Goal: Task Accomplishment & Management: Complete application form

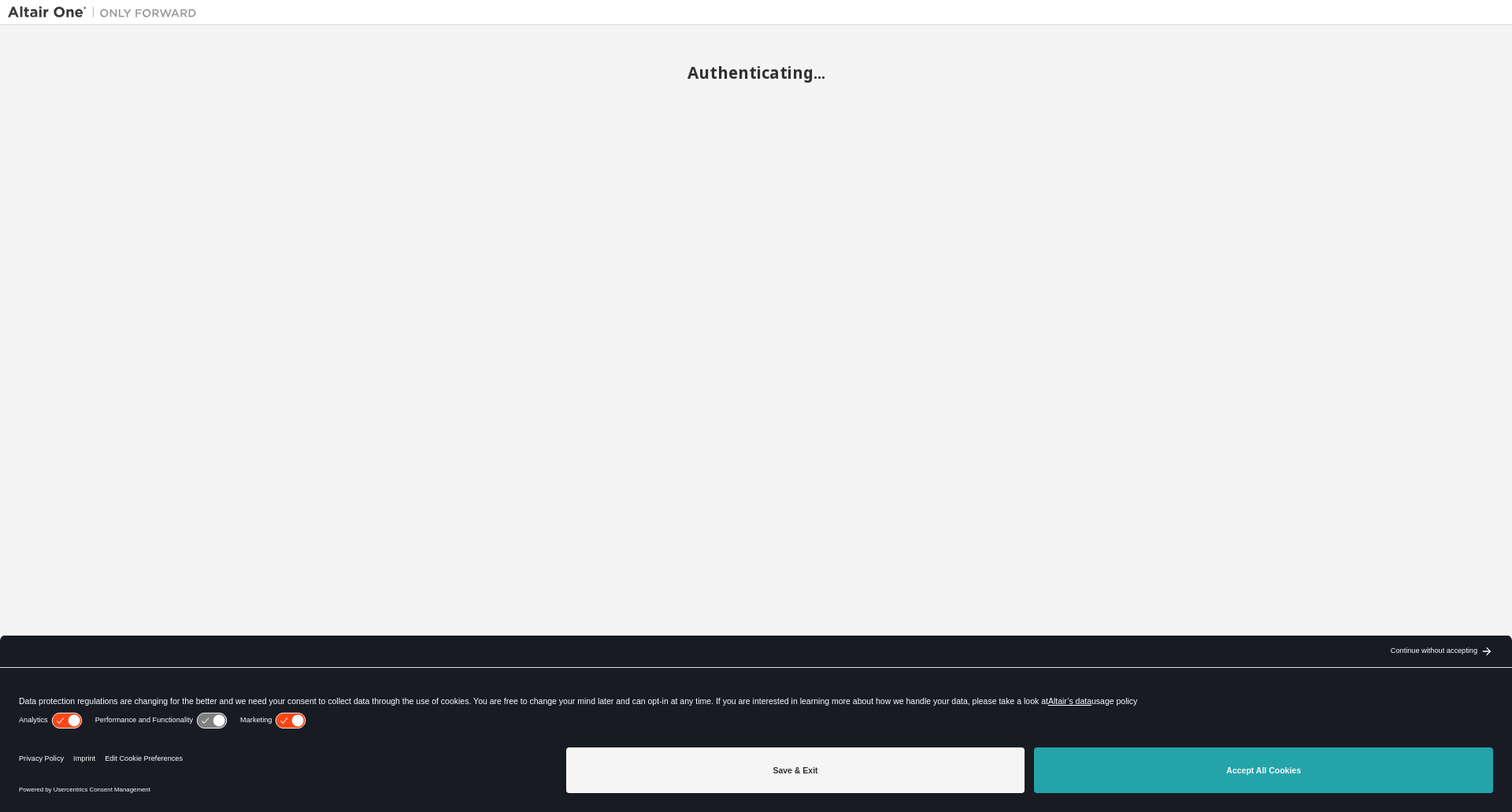
click at [1190, 774] on button "Accept All Cookies" at bounding box center [1263, 769] width 459 height 45
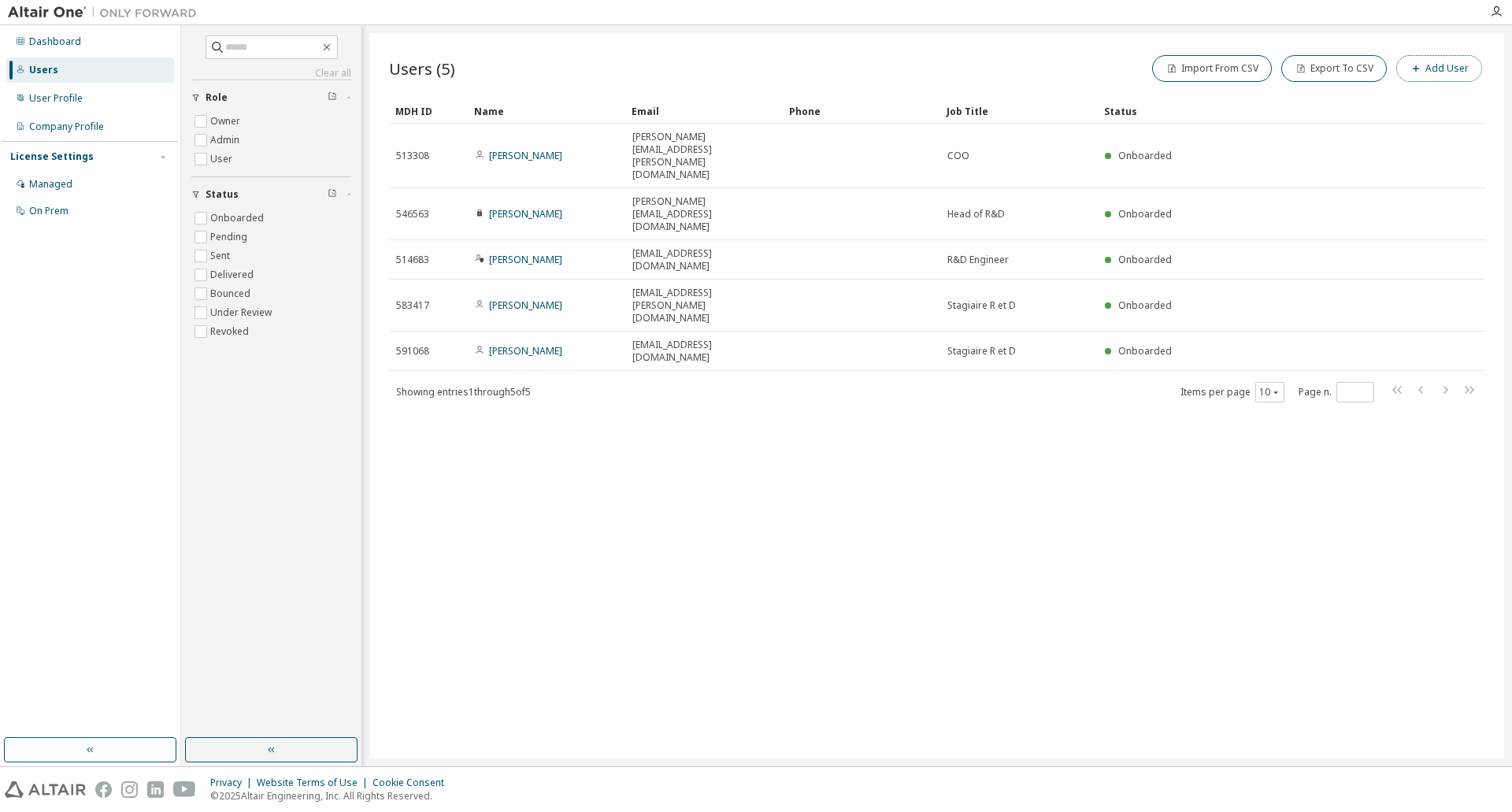
click at [1424, 60] on button "Add User" at bounding box center [1439, 68] width 85 height 27
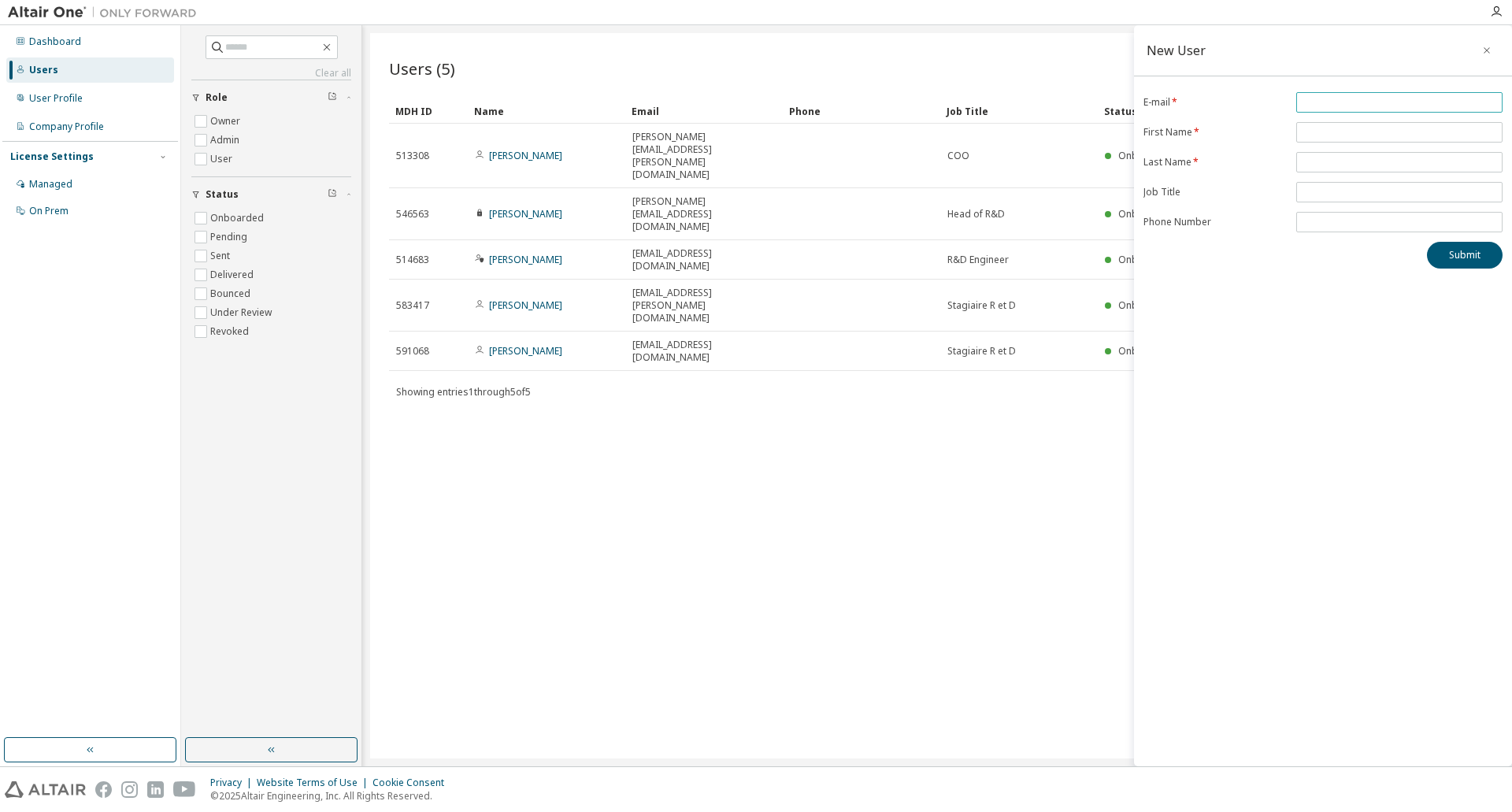
click at [1330, 102] on input "email" at bounding box center [1399, 102] width 198 height 12
type input "**********"
type input "*****"
type input "**********"
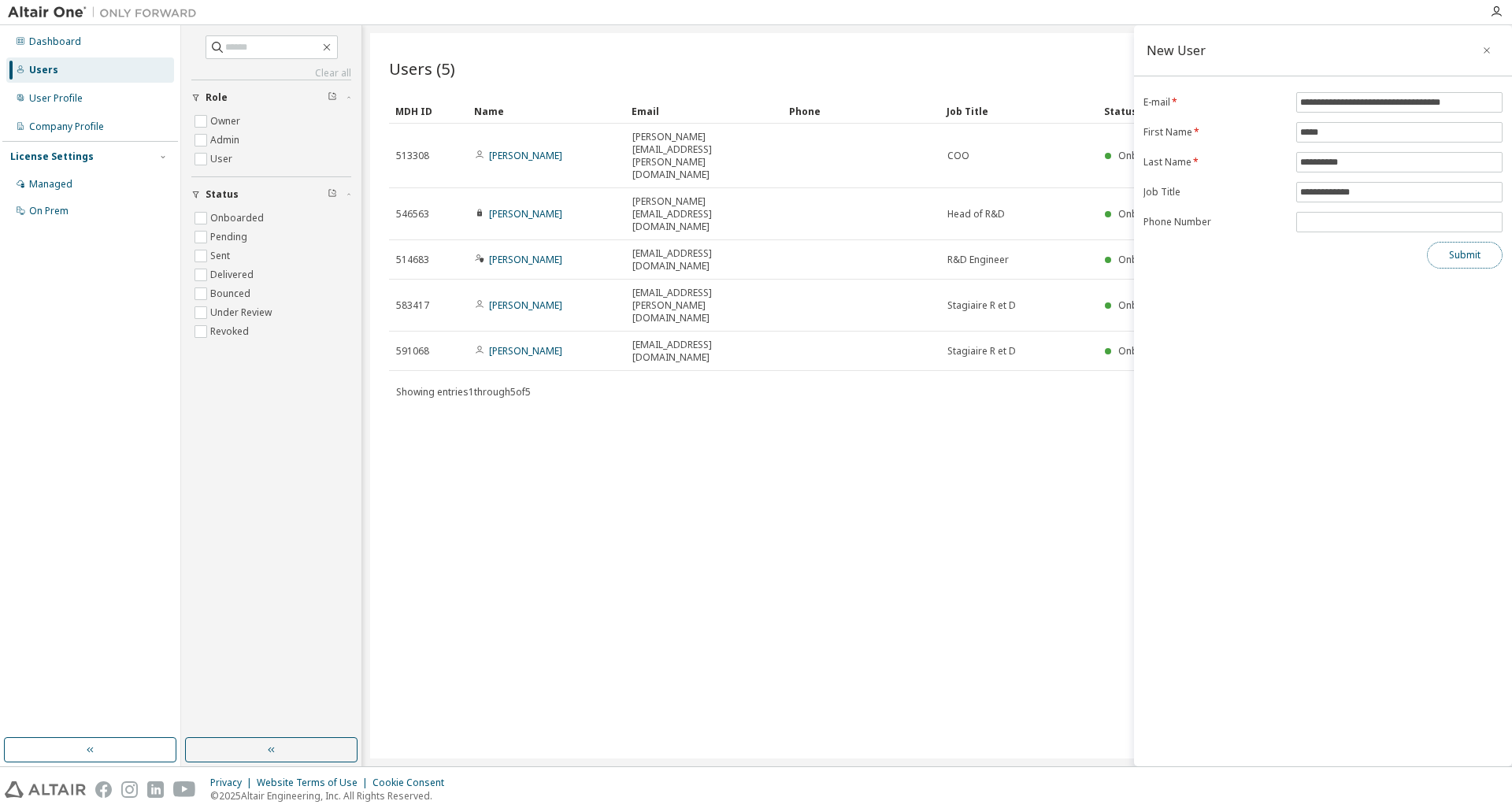
click at [1468, 251] on button "Submit" at bounding box center [1464, 255] width 76 height 27
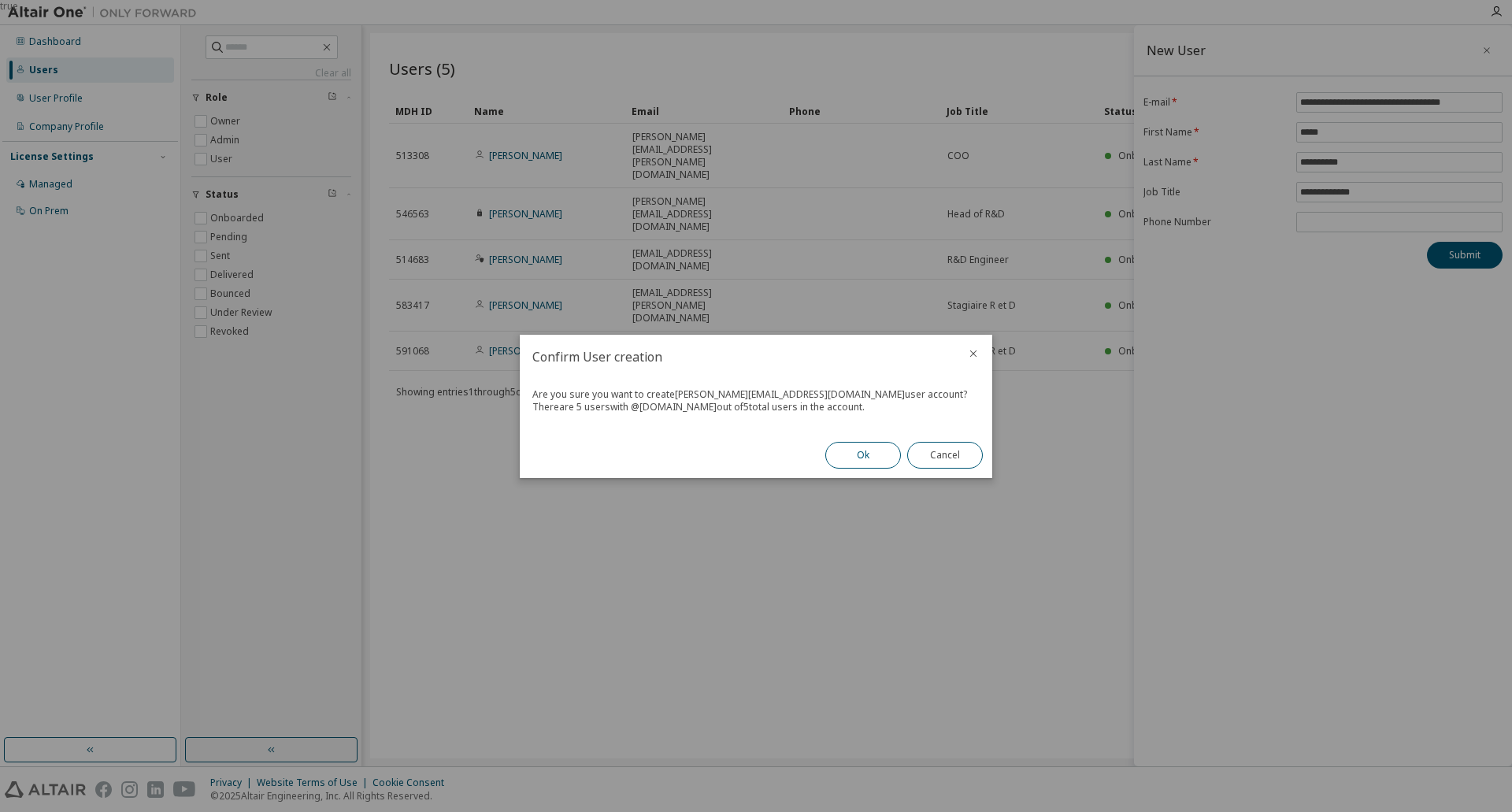
click at [861, 454] on button "Ok" at bounding box center [863, 455] width 76 height 27
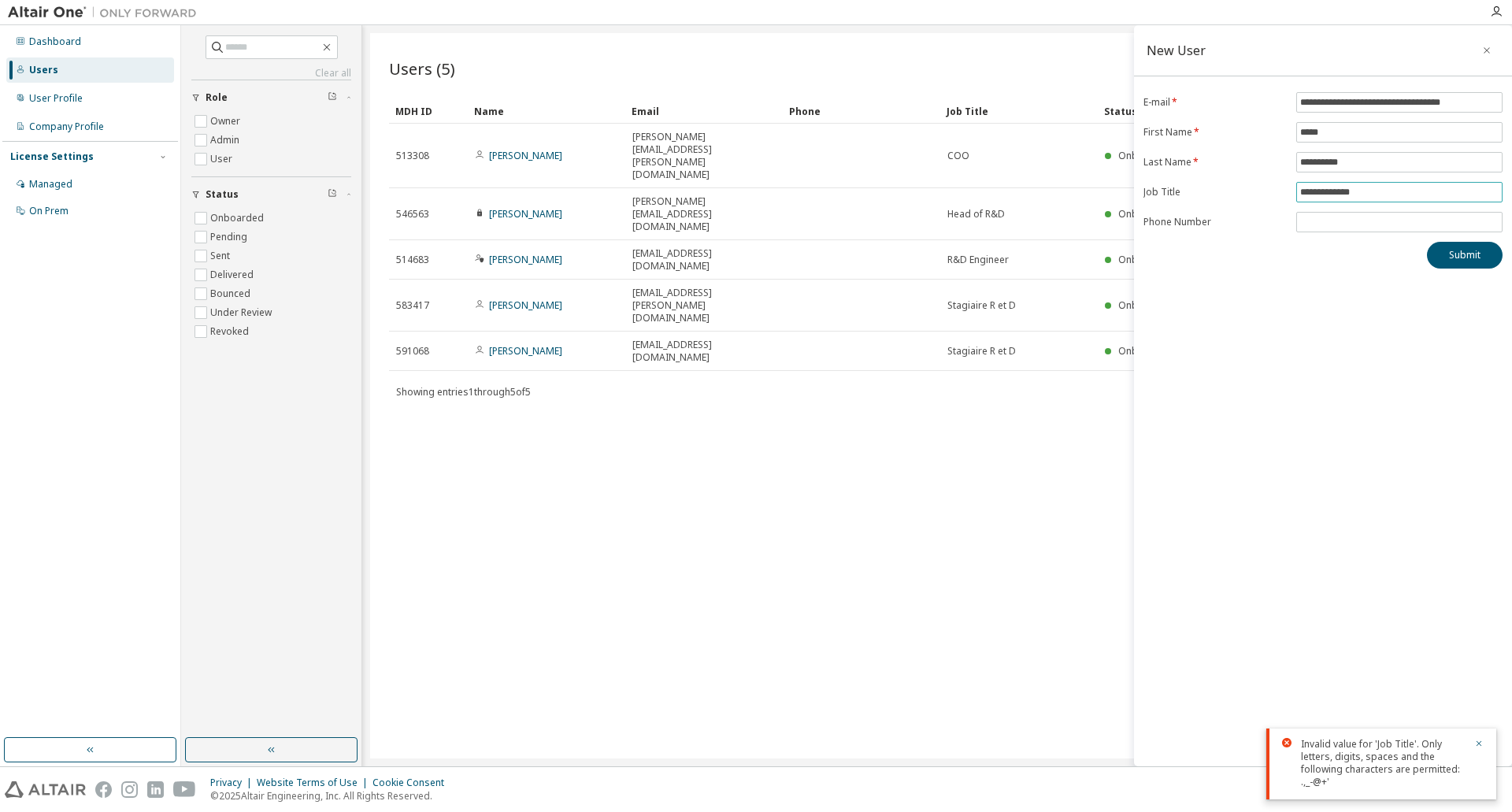
click at [1352, 189] on input "**********" at bounding box center [1399, 192] width 198 height 12
type input "**********"
click at [1463, 262] on button "Submit" at bounding box center [1464, 255] width 76 height 27
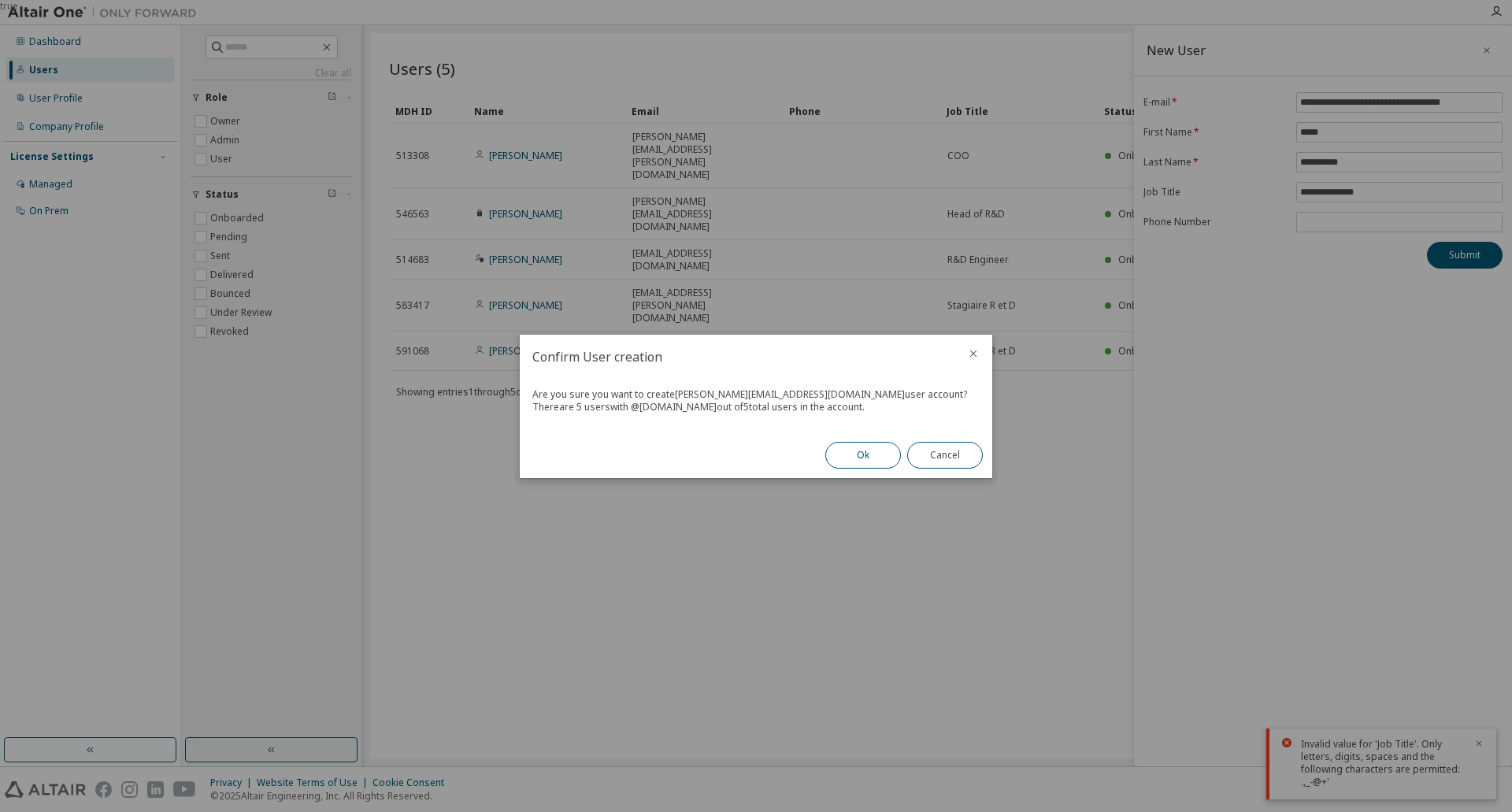
click at [845, 454] on button "Ok" at bounding box center [863, 455] width 76 height 27
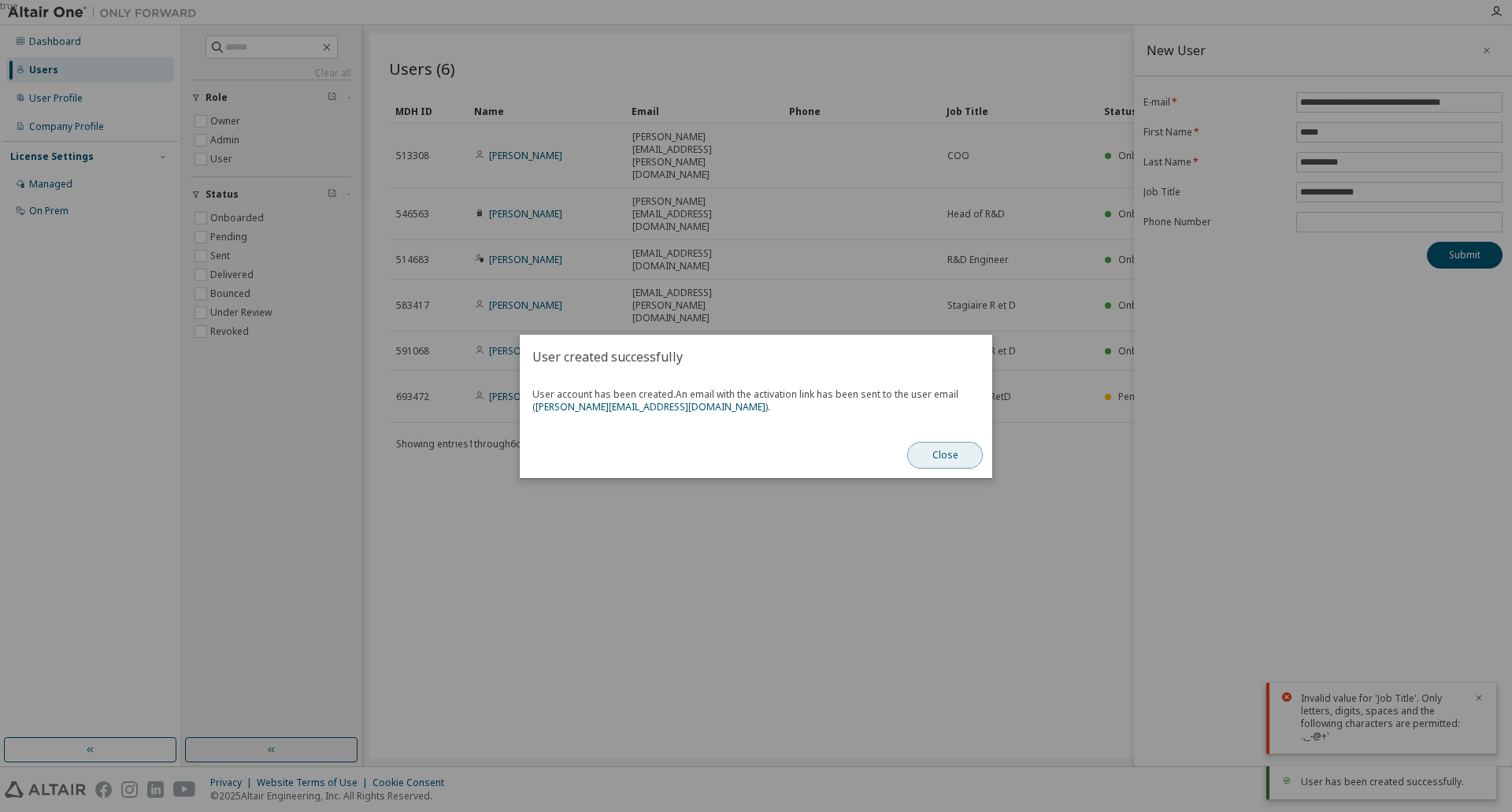
click at [950, 456] on button "Close" at bounding box center [945, 455] width 76 height 27
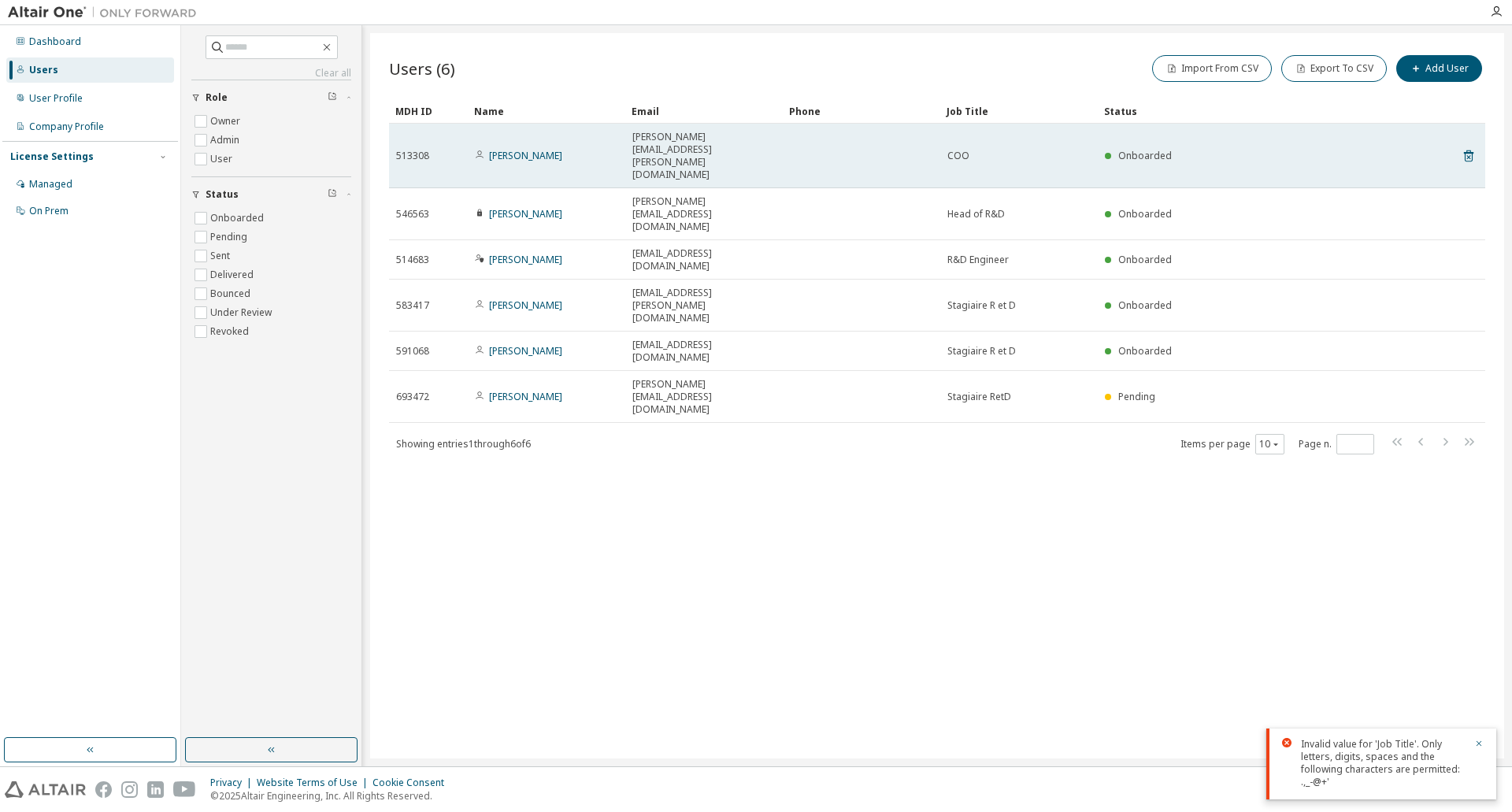
click at [1158, 149] on span "Onboarded" at bounding box center [1145, 155] width 53 height 13
click at [592, 149] on div "CERVANTES Valery" at bounding box center [546, 156] width 143 height 12
click at [523, 149] on link "CERVANTES Valery" at bounding box center [526, 155] width 73 height 13
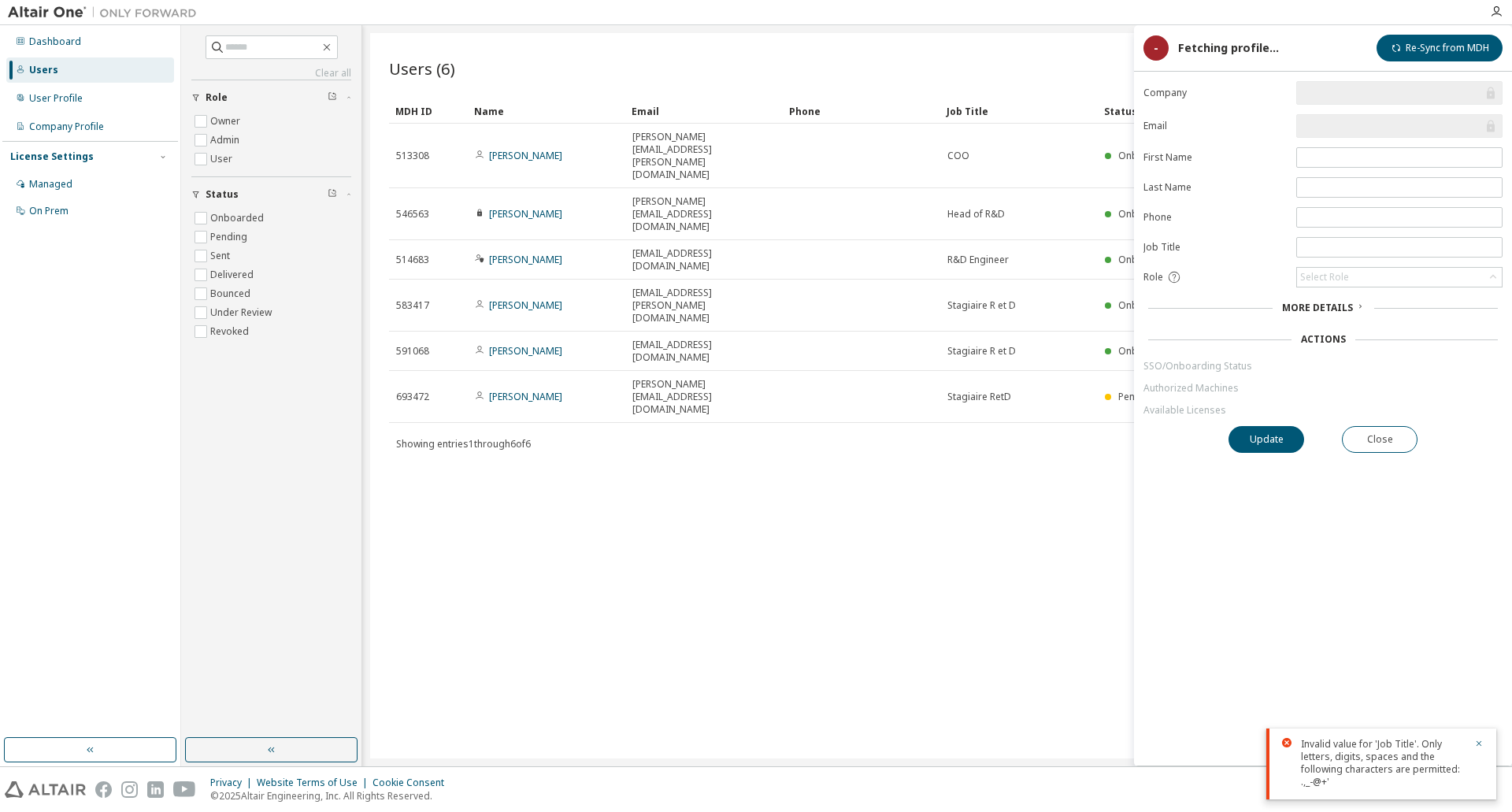
click at [1331, 314] on div "More Details" at bounding box center [1323, 308] width 359 height 22
click at [1335, 340] on div "Actions" at bounding box center [1323, 339] width 44 height 12
click at [1318, 335] on div "Actions" at bounding box center [1323, 339] width 44 height 12
click at [1218, 366] on link "SSO/Onboarding Status" at bounding box center [1323, 366] width 359 height 12
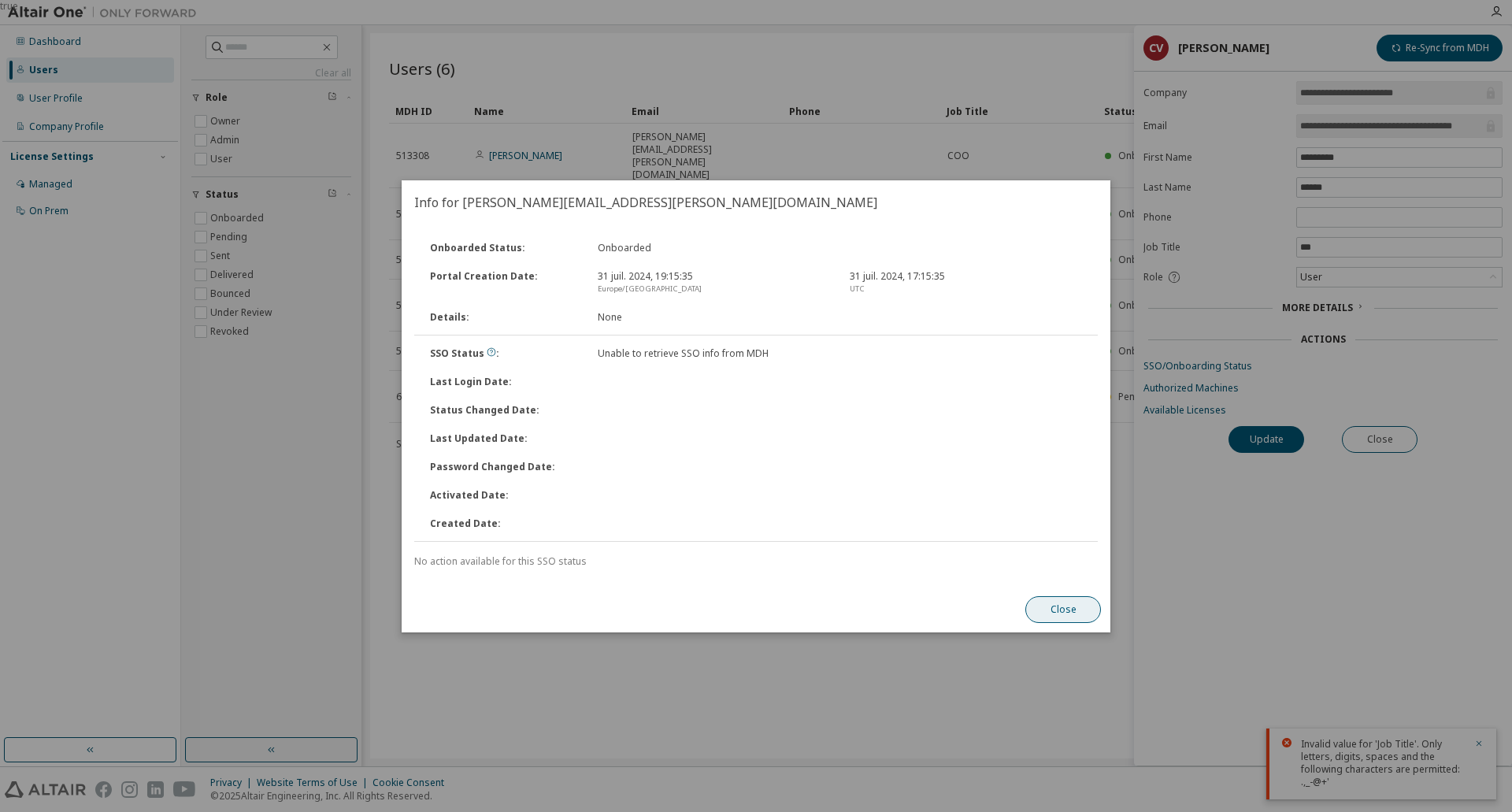
click at [1077, 606] on button "Close" at bounding box center [1063, 609] width 76 height 27
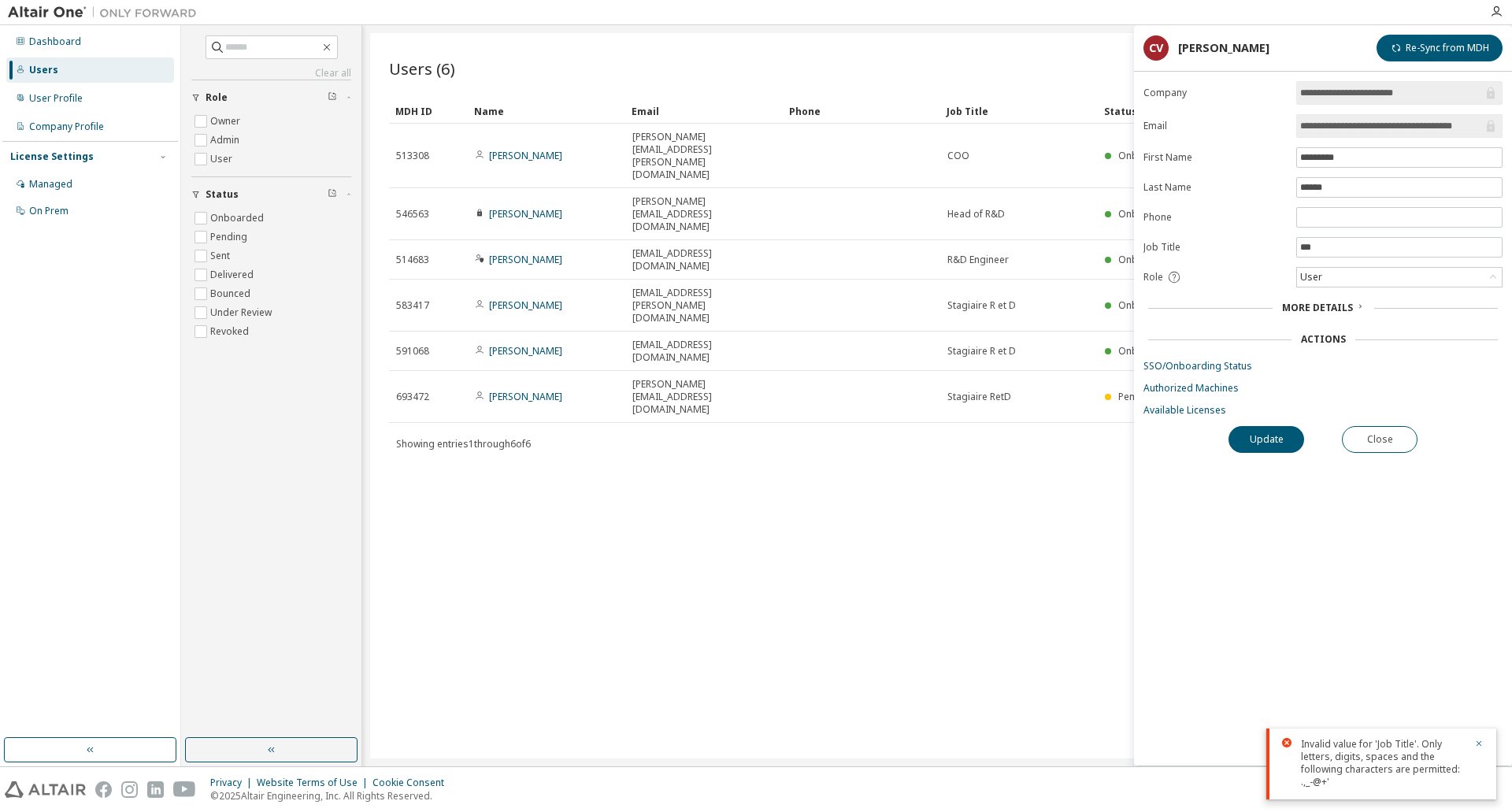
click at [1004, 54] on div "Import From CSV Export To CSV Add User" at bounding box center [1210, 68] width 548 height 33
click at [1382, 436] on button "Close" at bounding box center [1379, 439] width 76 height 27
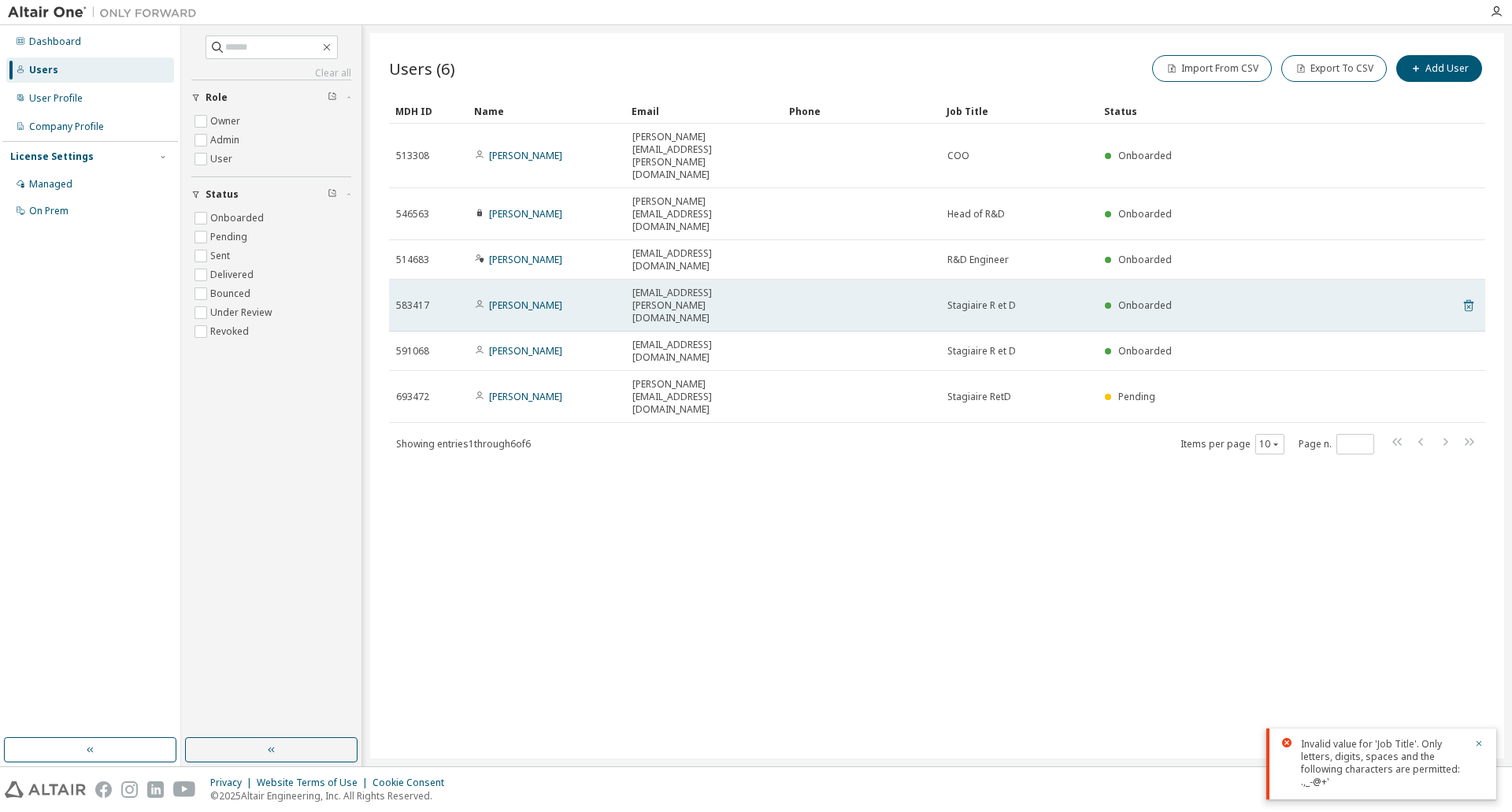
click at [1469, 300] on icon at bounding box center [1468, 305] width 10 height 12
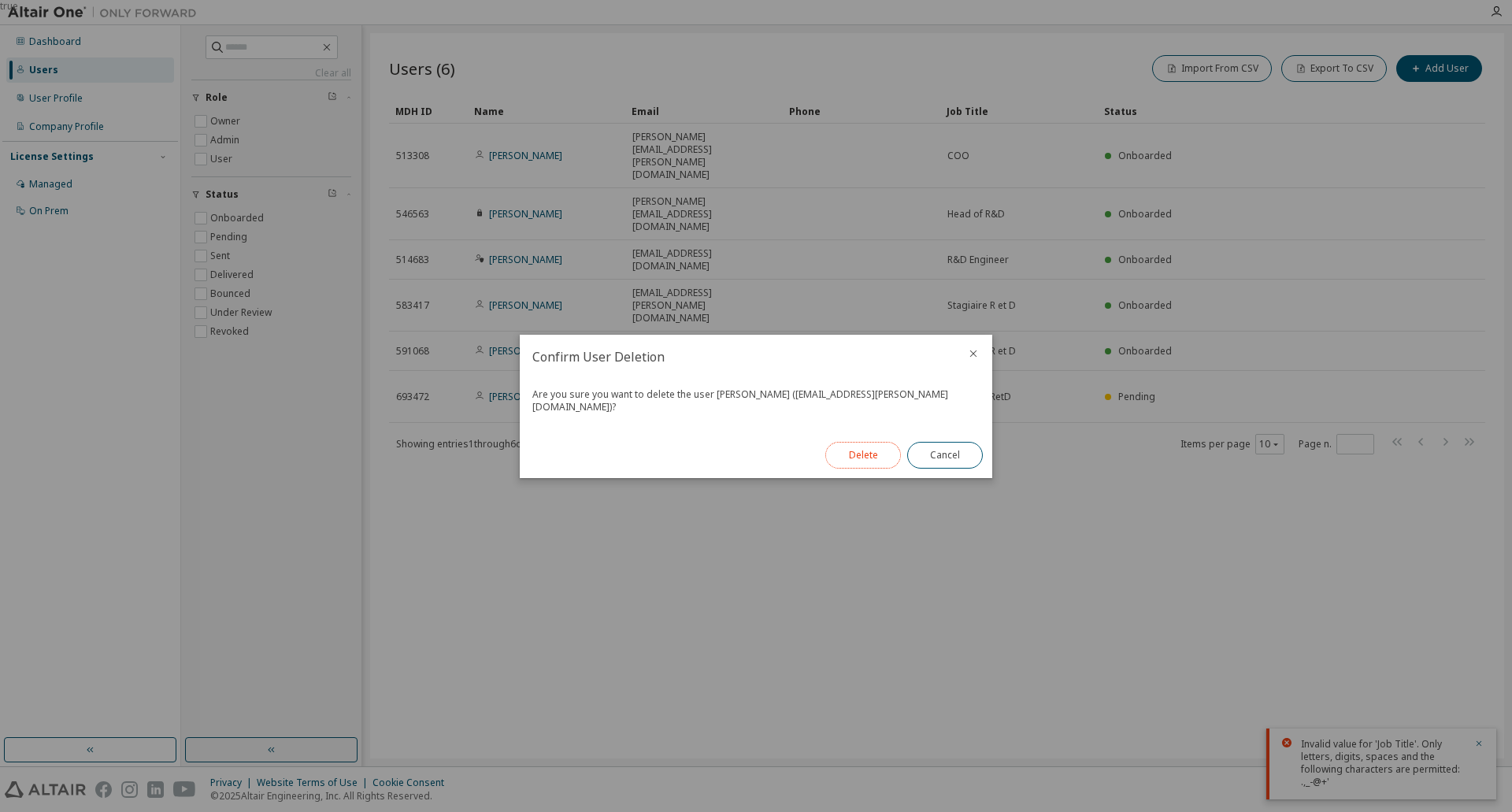
click at [861, 446] on button "Delete" at bounding box center [863, 455] width 76 height 27
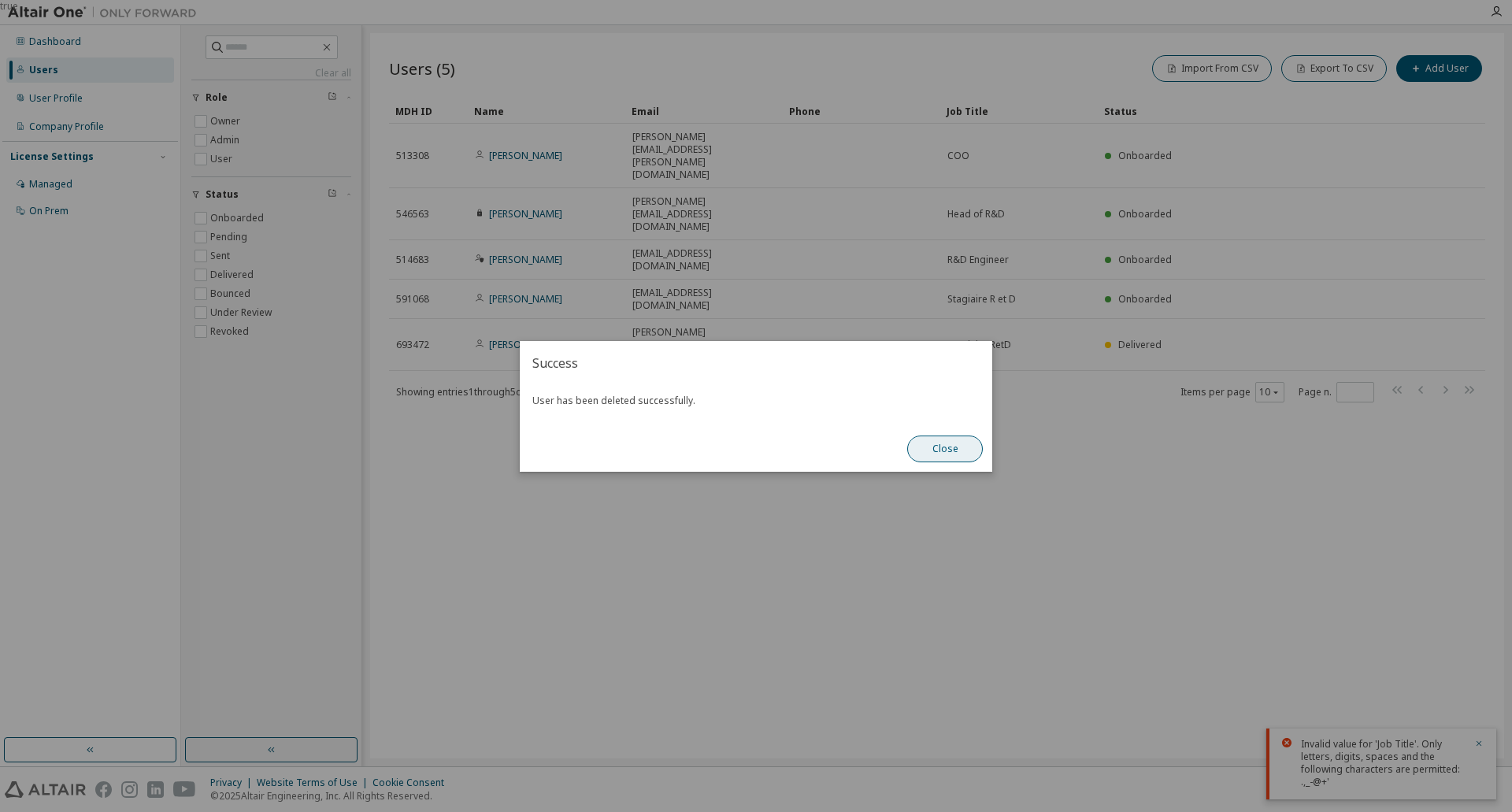
click at [942, 447] on button "Close" at bounding box center [945, 449] width 76 height 27
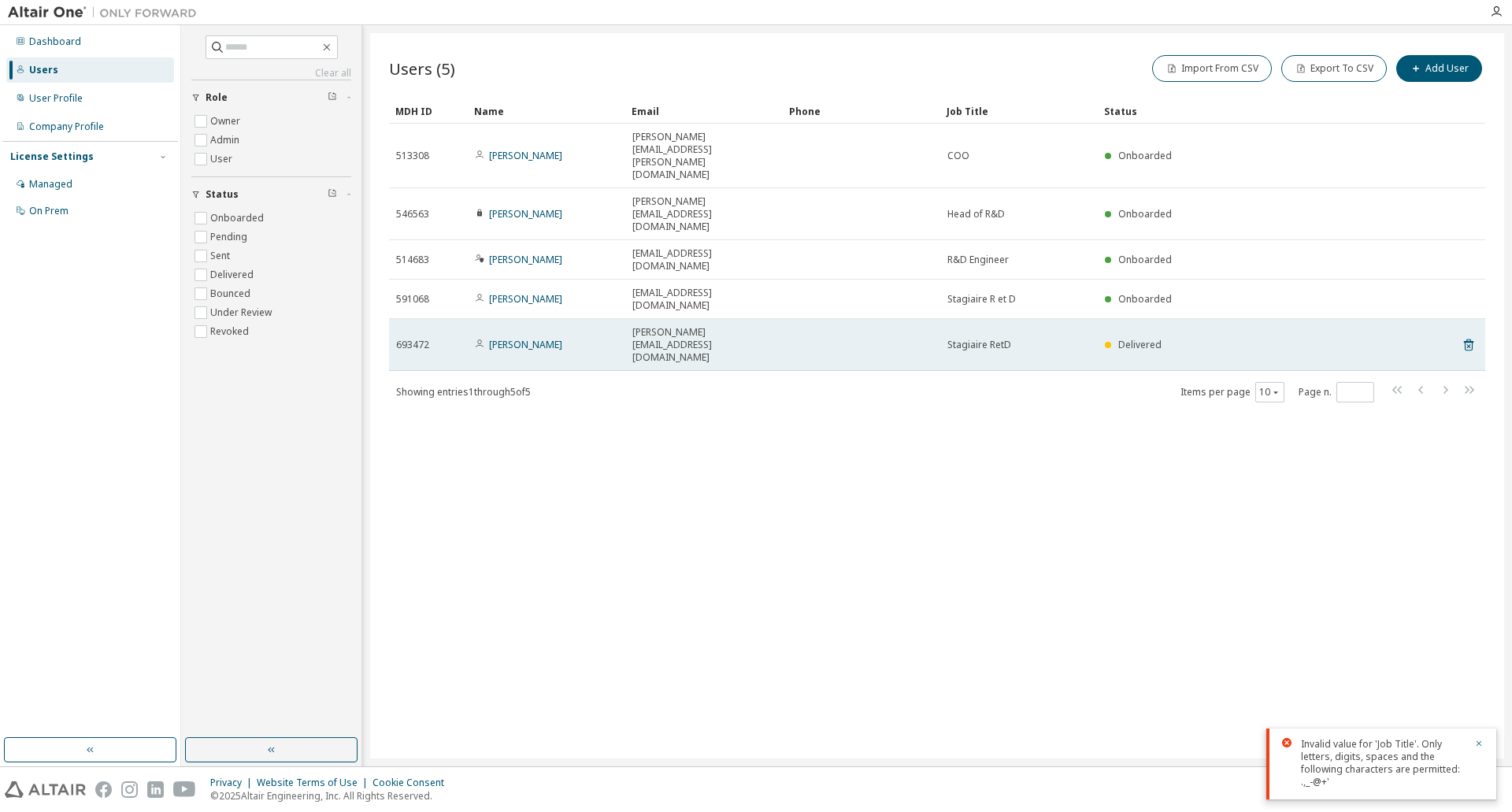
click at [1141, 338] on span "Delivered" at bounding box center [1139, 344] width 44 height 13
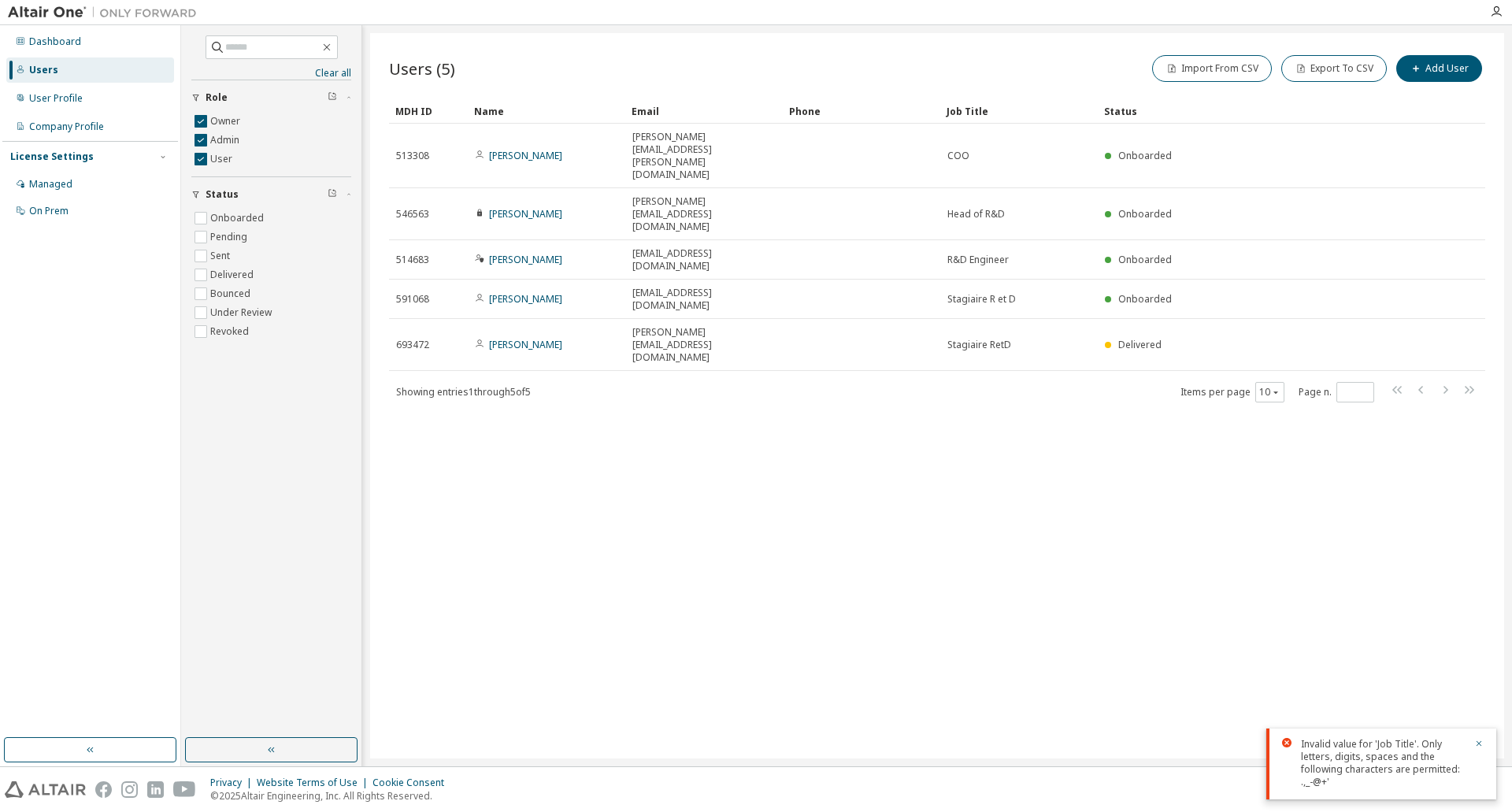
click at [784, 486] on div "Users (5) Import From CSV Export To CSV Add User Clear Load Save Save As Field …" at bounding box center [937, 395] width 1134 height 725
